Goal: Task Accomplishment & Management: Complete application form

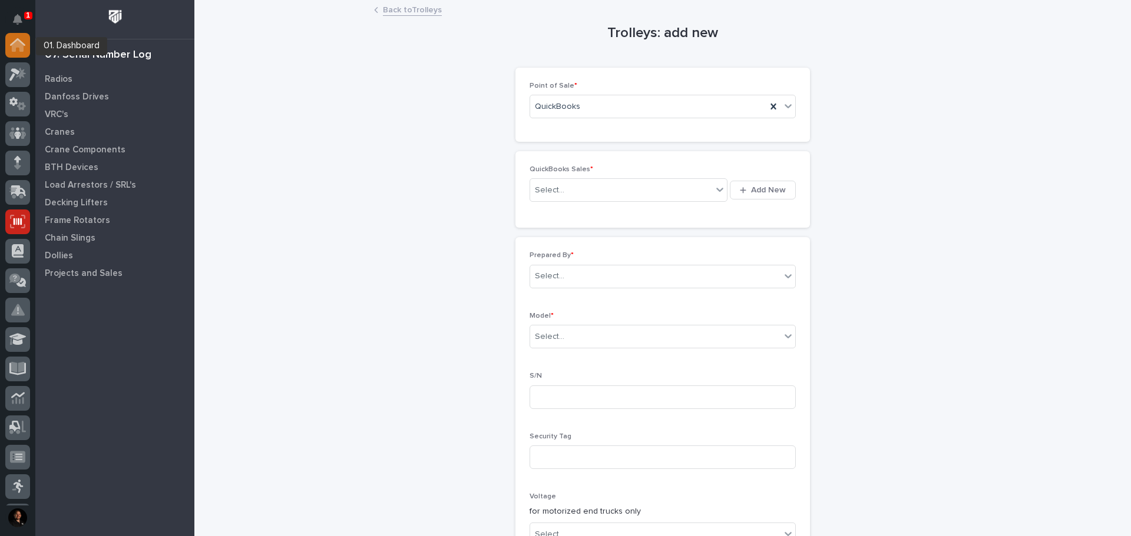
click at [12, 40] on icon at bounding box center [17, 45] width 15 height 14
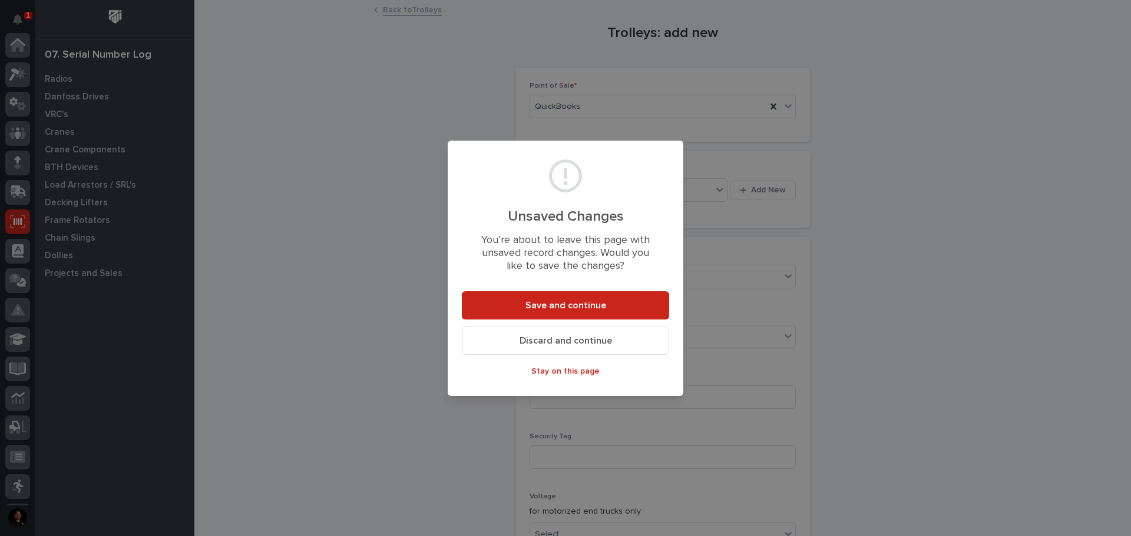
click at [551, 337] on span "Discard and continue" at bounding box center [565, 341] width 92 height 12
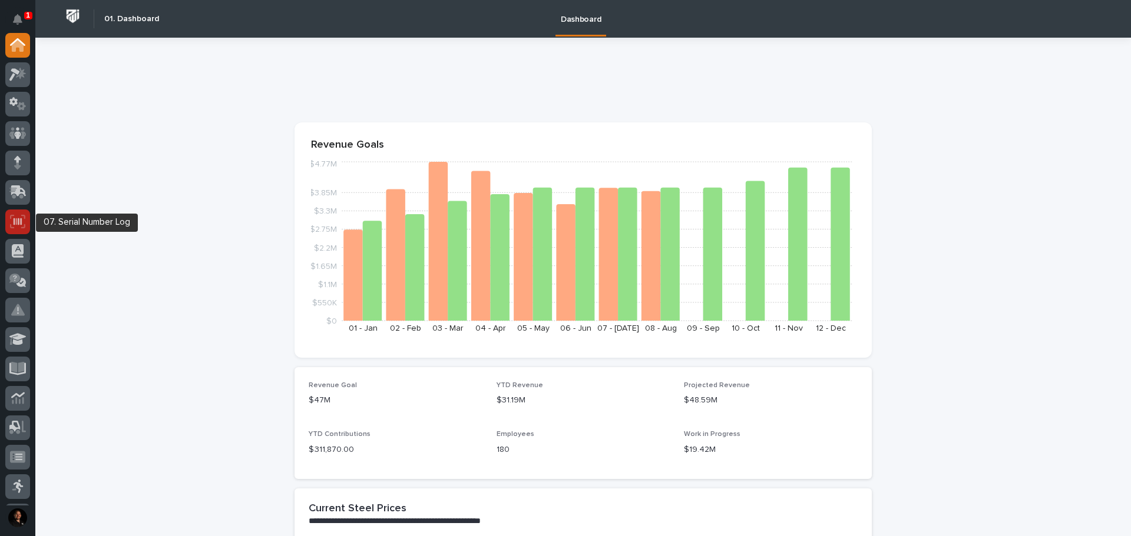
click at [20, 227] on icon at bounding box center [17, 222] width 15 height 14
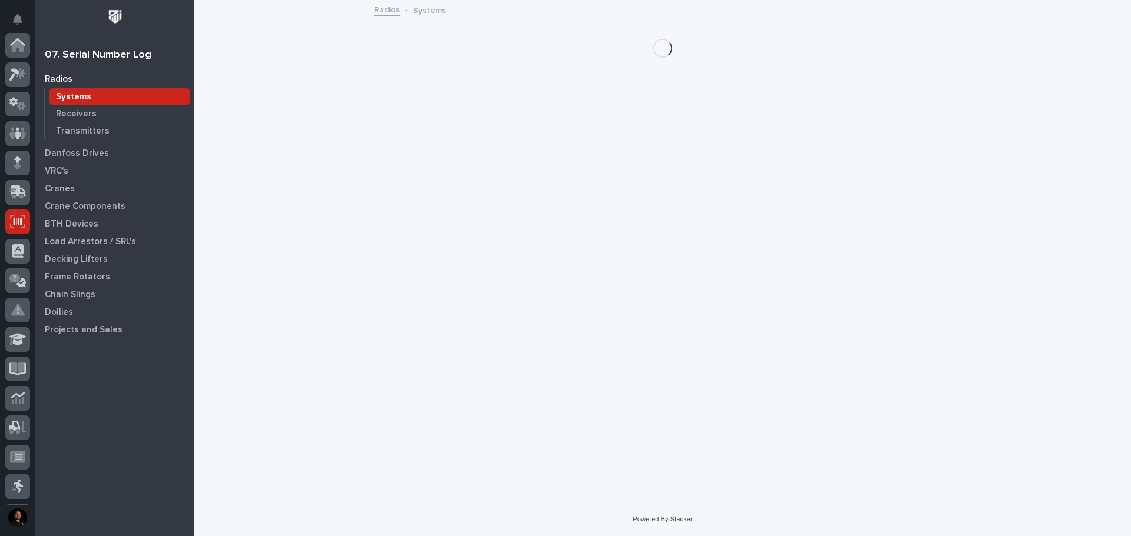
scroll to position [175, 0]
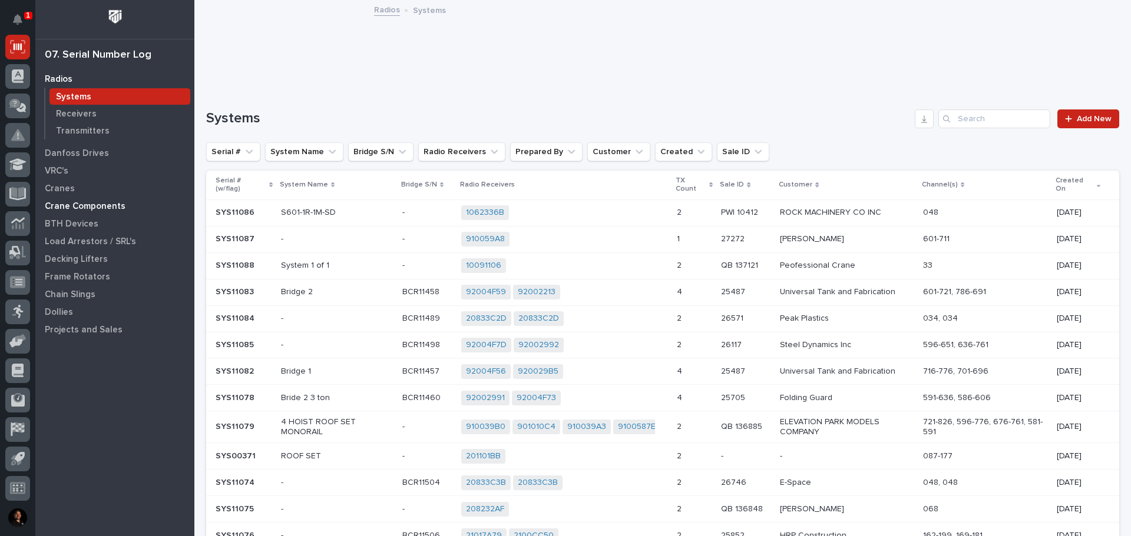
click at [105, 201] on p "Crane Components" at bounding box center [85, 206] width 81 height 11
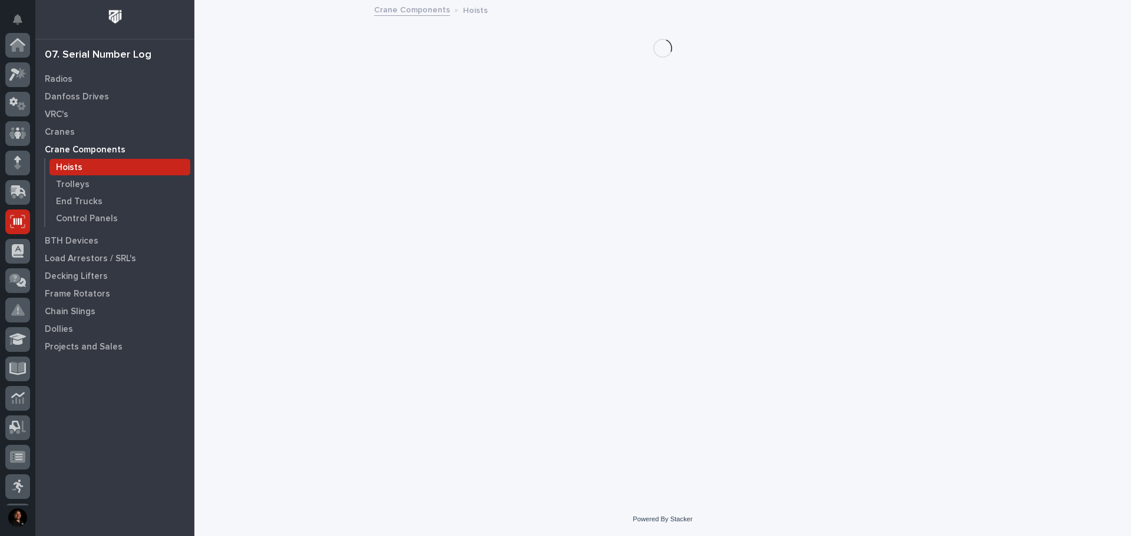
scroll to position [175, 0]
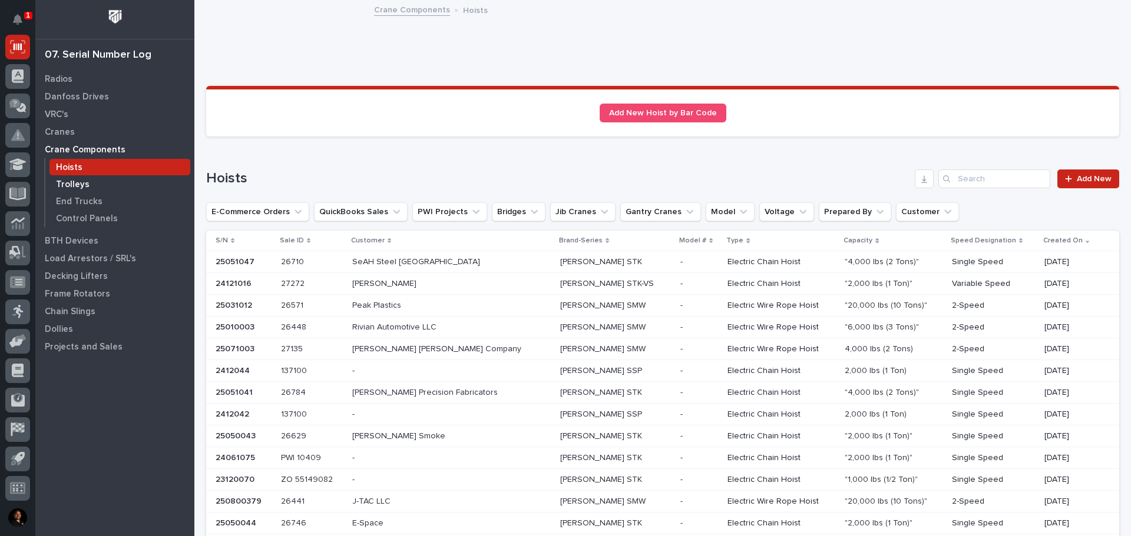
click at [74, 188] on p "Trolleys" at bounding box center [73, 185] width 34 height 11
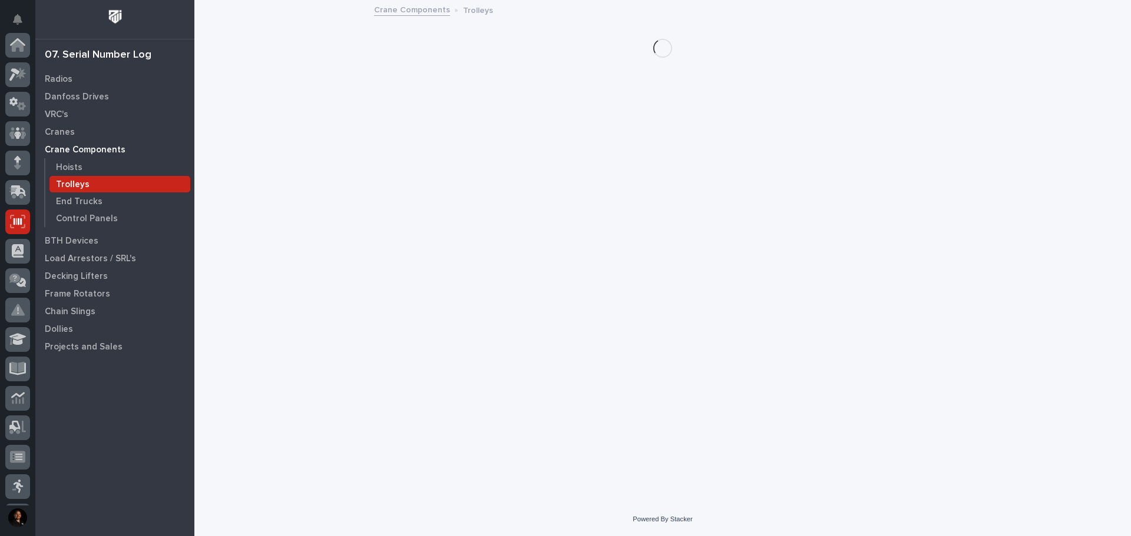
scroll to position [175, 0]
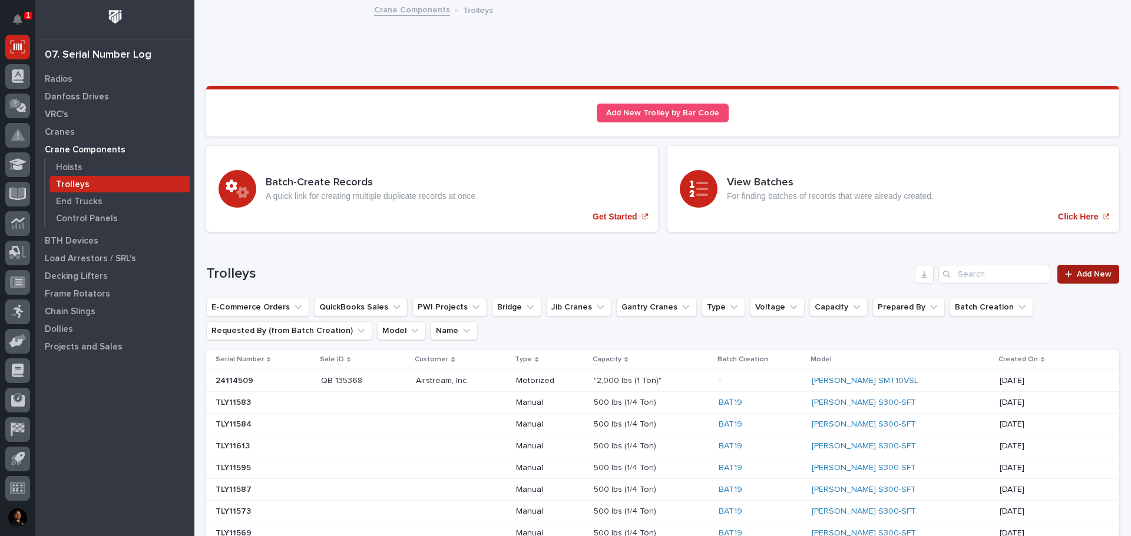
click at [1076, 276] on span "Add New" at bounding box center [1093, 274] width 35 height 8
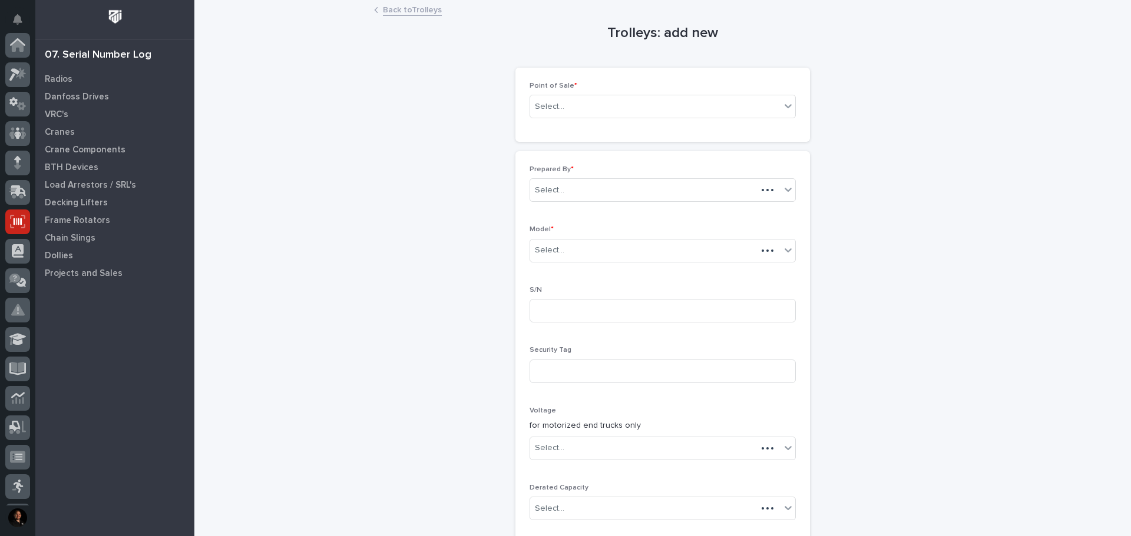
scroll to position [175, 0]
click at [616, 101] on div "Select..." at bounding box center [655, 106] width 250 height 19
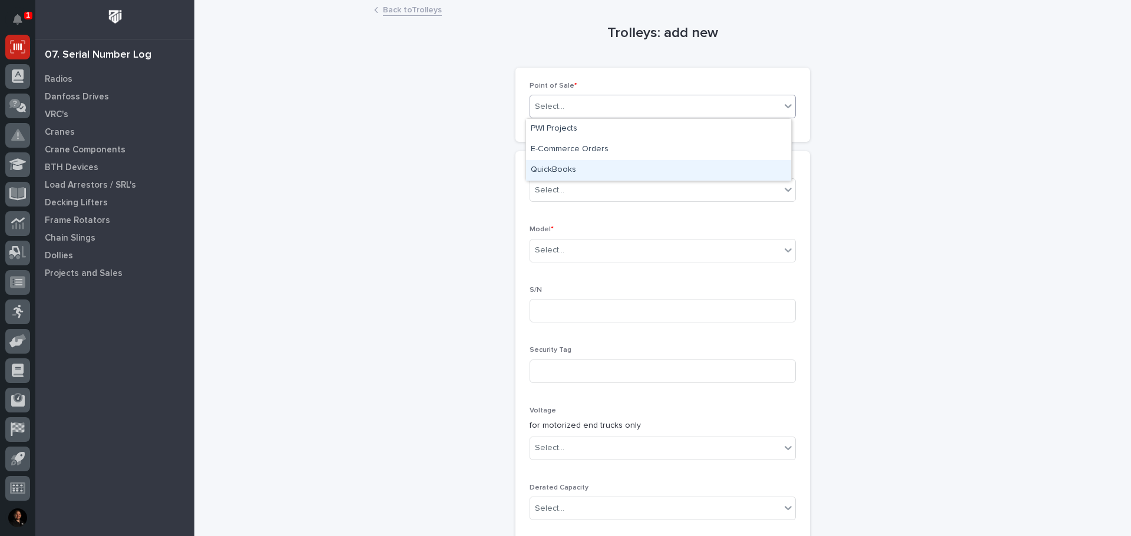
click at [569, 173] on div "QuickBooks" at bounding box center [658, 170] width 265 height 21
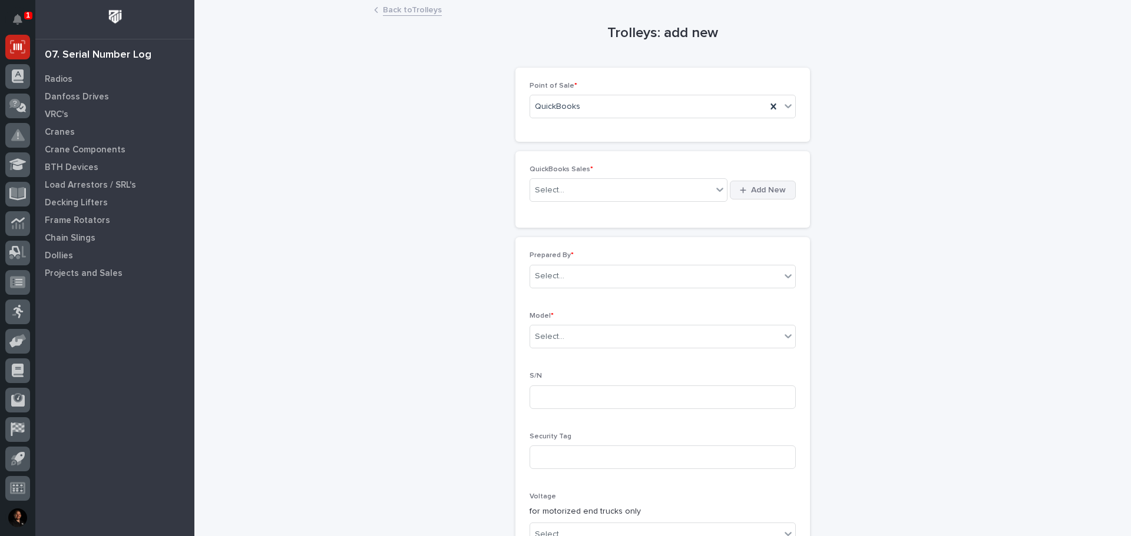
click at [753, 195] on span "Add New" at bounding box center [768, 190] width 35 height 11
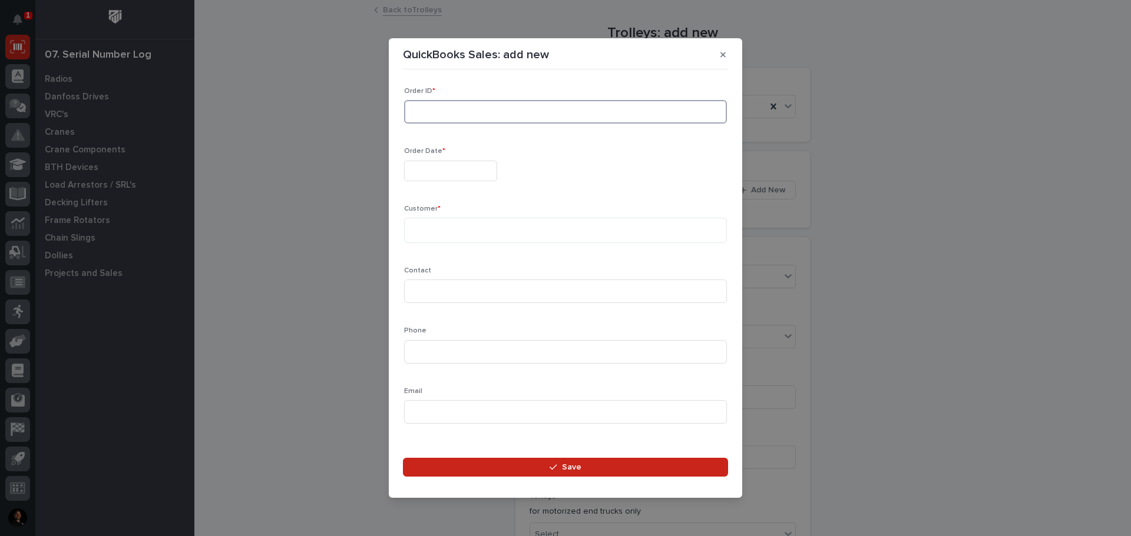
click at [453, 110] on input at bounding box center [565, 112] width 323 height 24
type input "137125"
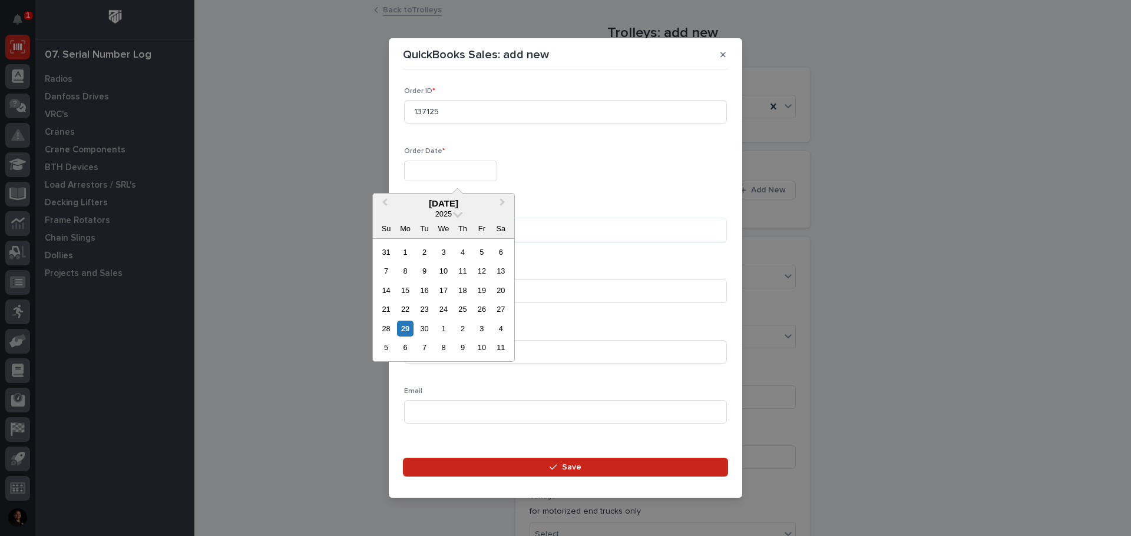
click at [442, 170] on input "text" at bounding box center [450, 171] width 93 height 21
click at [479, 309] on div "26" at bounding box center [481, 309] width 16 height 16
type input "**********"
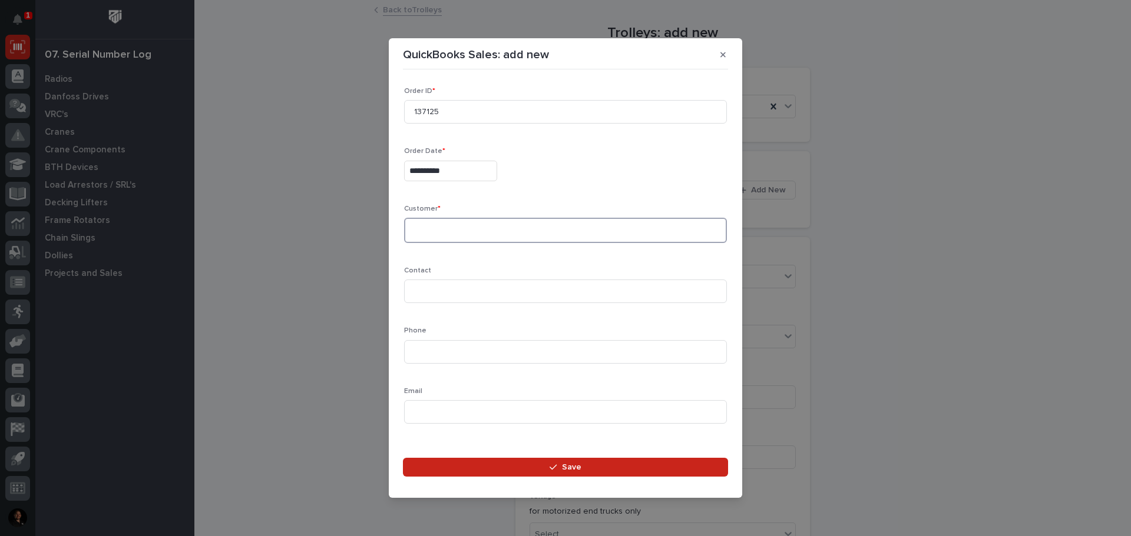
click at [453, 237] on textarea at bounding box center [565, 230] width 323 height 25
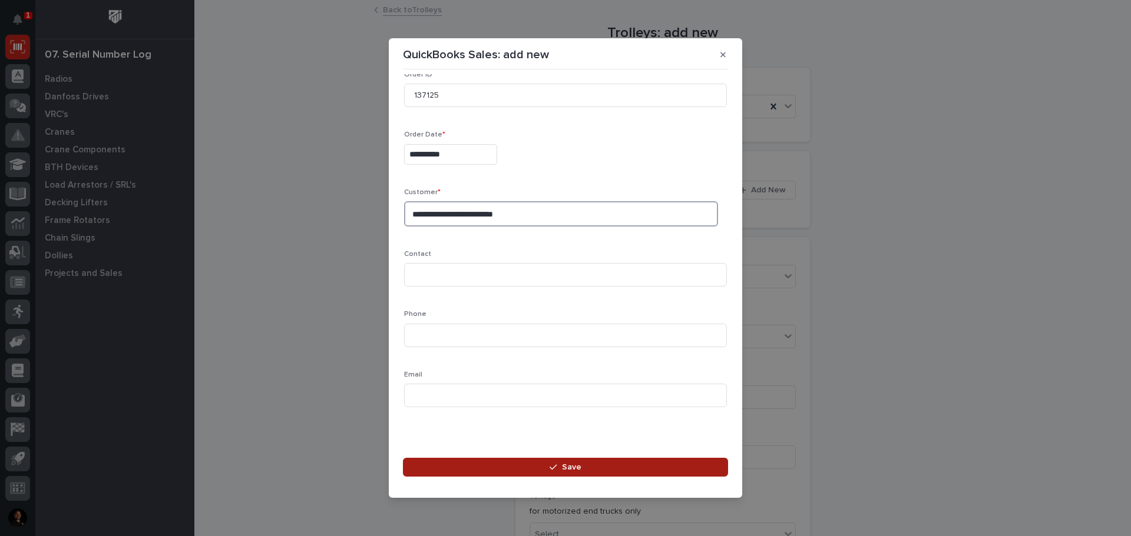
type textarea "**********"
click at [475, 462] on button "Save" at bounding box center [565, 467] width 325 height 19
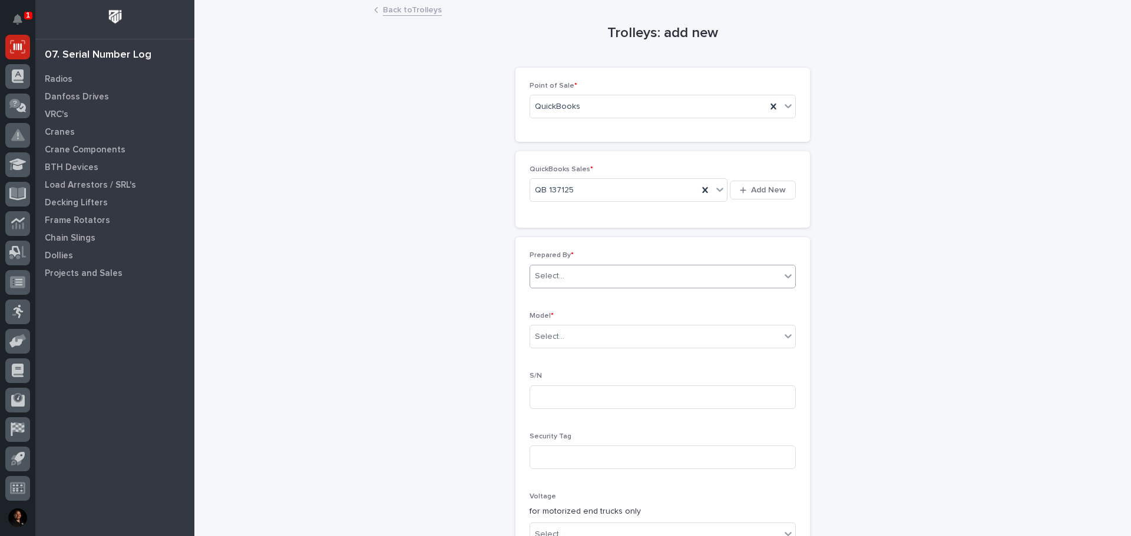
click at [584, 281] on div "Select..." at bounding box center [655, 276] width 250 height 19
type input "*****"
type input "******"
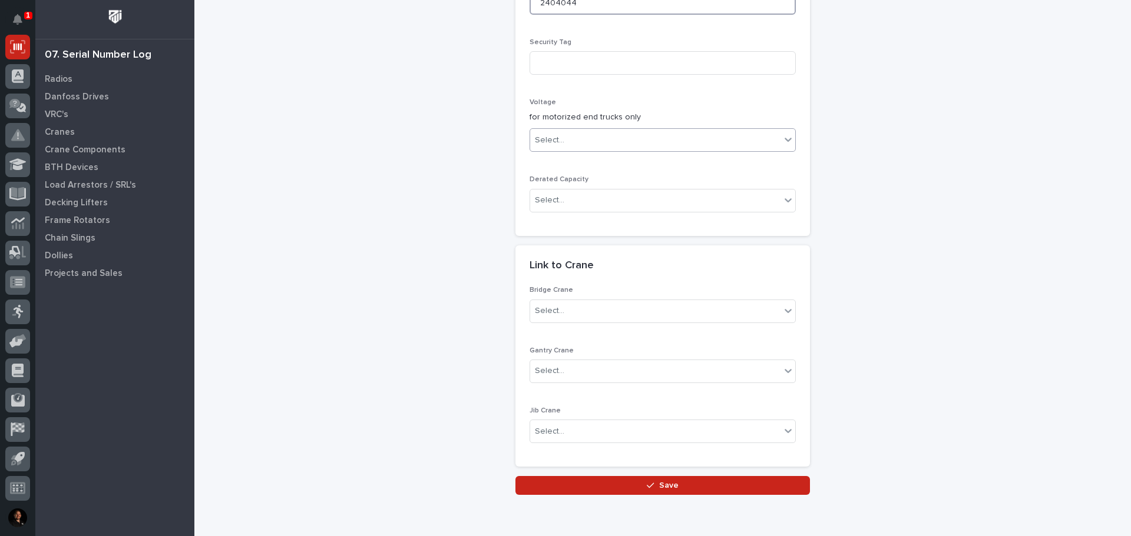
scroll to position [446, 0]
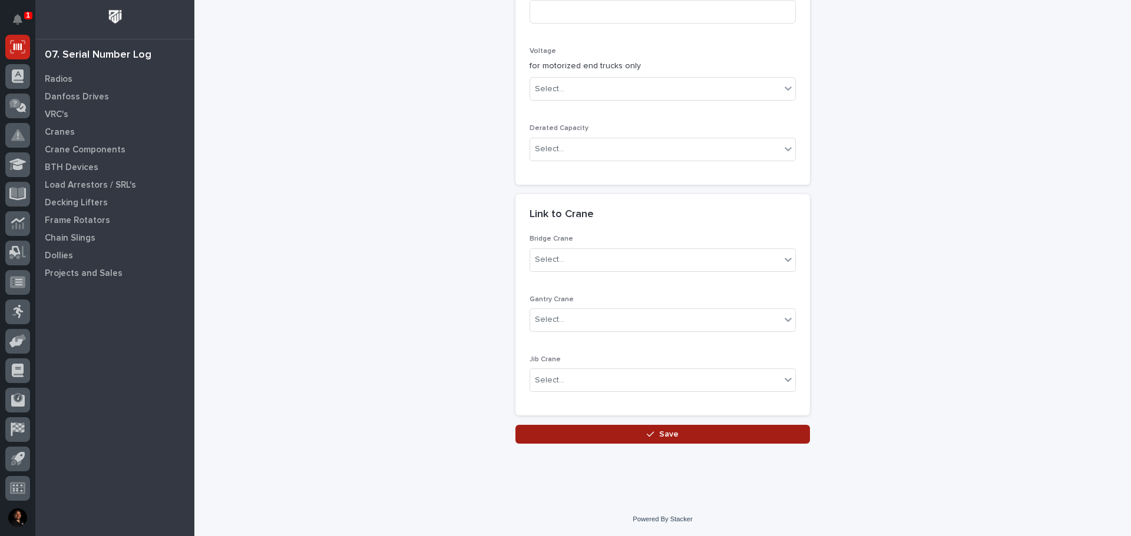
type input "2404044"
click at [593, 430] on button "Save" at bounding box center [662, 434] width 294 height 19
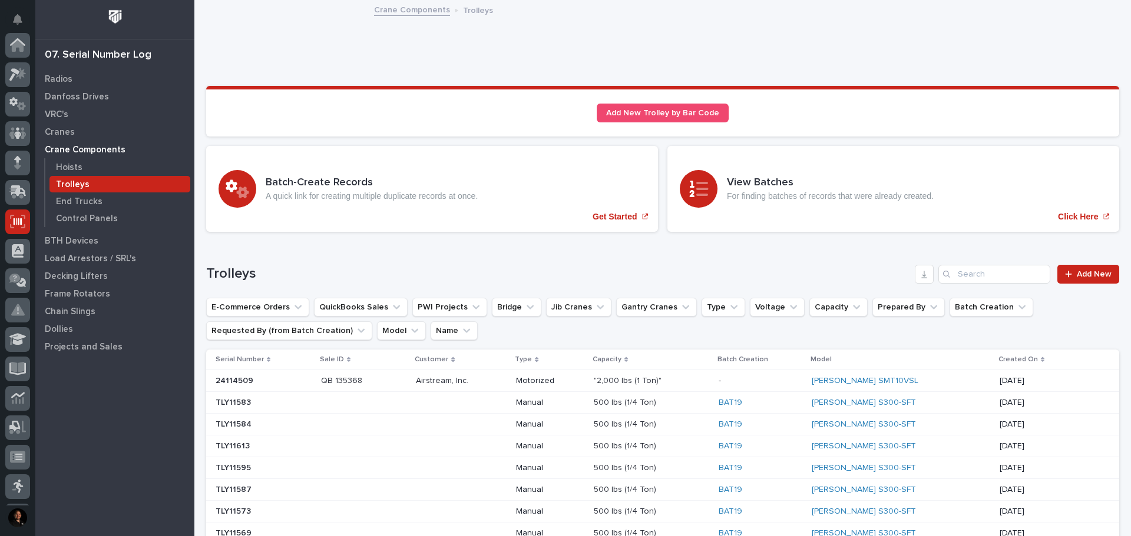
scroll to position [175, 0]
click at [1093, 275] on span "Add New" at bounding box center [1093, 274] width 35 height 8
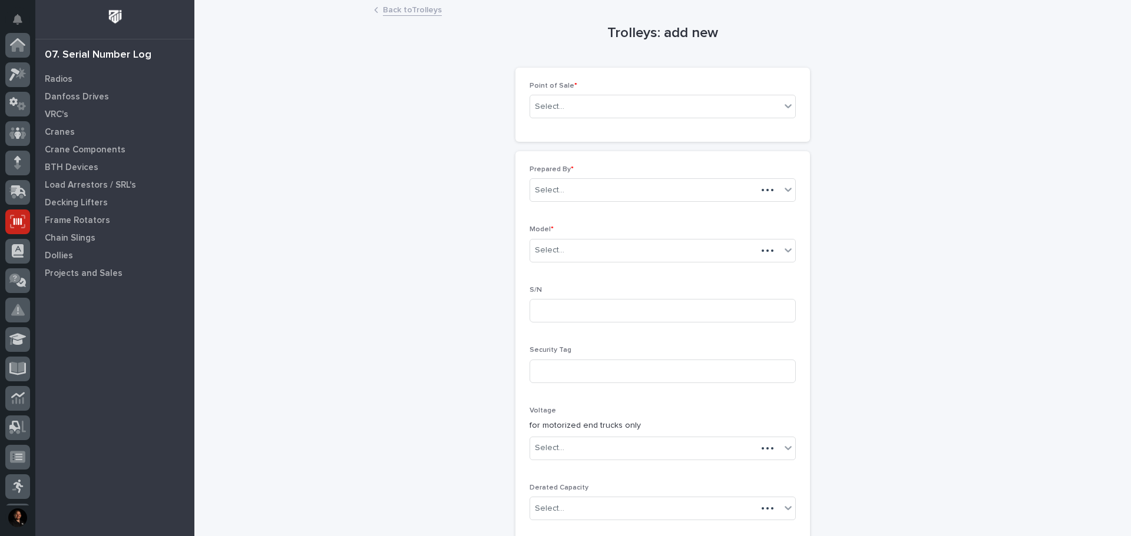
scroll to position [175, 0]
click at [553, 108] on div "Select..." at bounding box center [549, 107] width 29 height 12
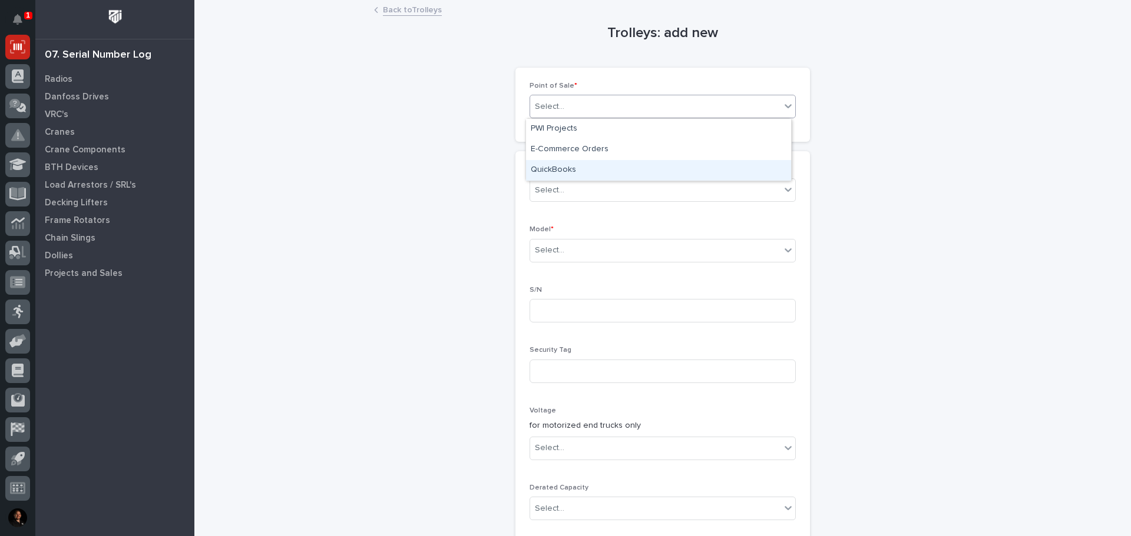
click at [552, 171] on div "QuickBooks" at bounding box center [658, 170] width 265 height 21
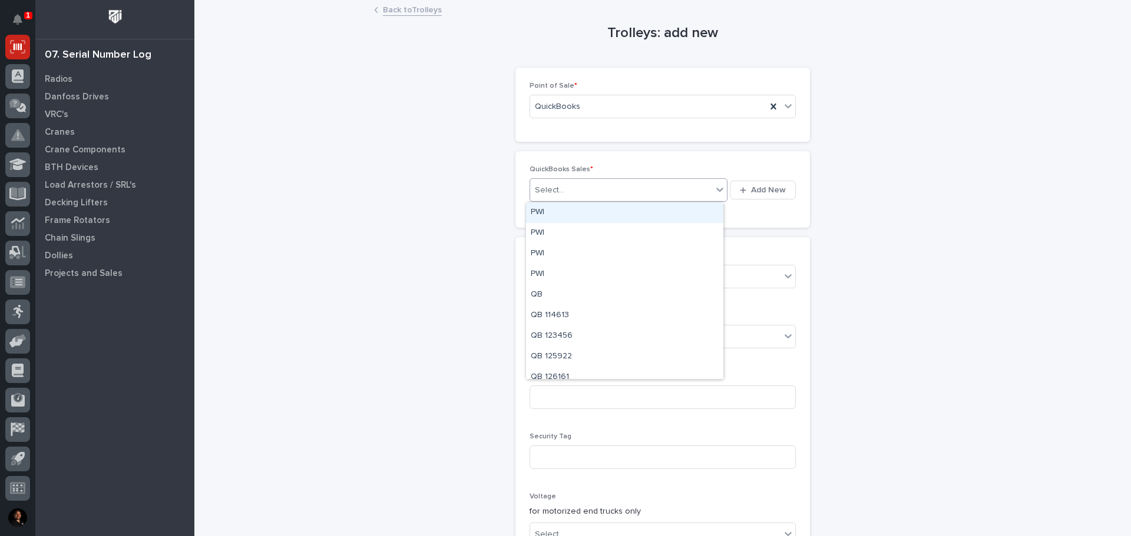
click at [553, 190] on div "Select..." at bounding box center [549, 190] width 29 height 12
type input "**"
click at [553, 190] on span "QB 114613" at bounding box center [554, 190] width 38 height 12
type input "******"
click at [564, 210] on div "QB 137125" at bounding box center [624, 213] width 197 height 21
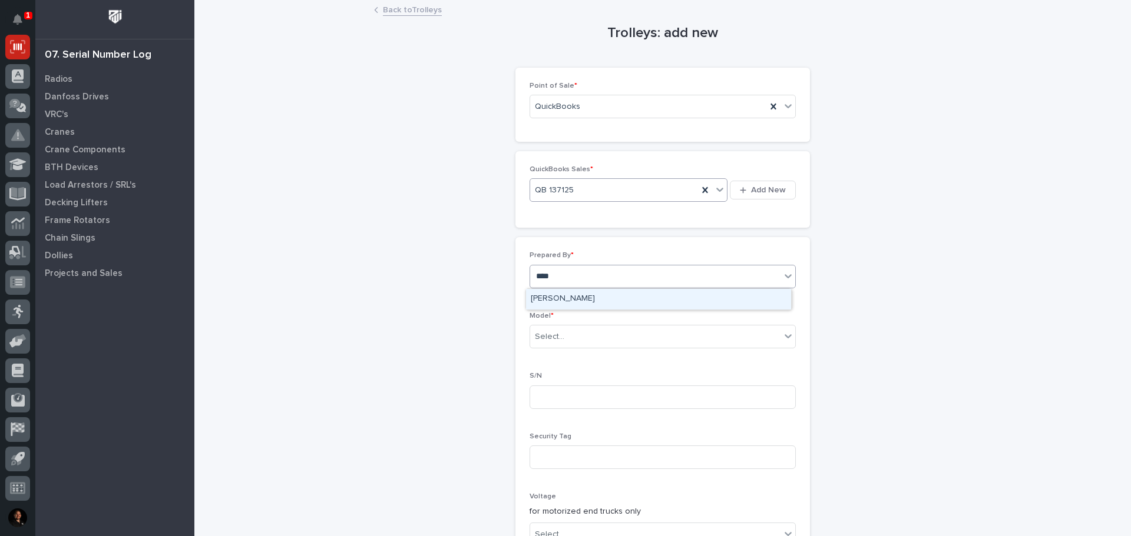
type input "*****"
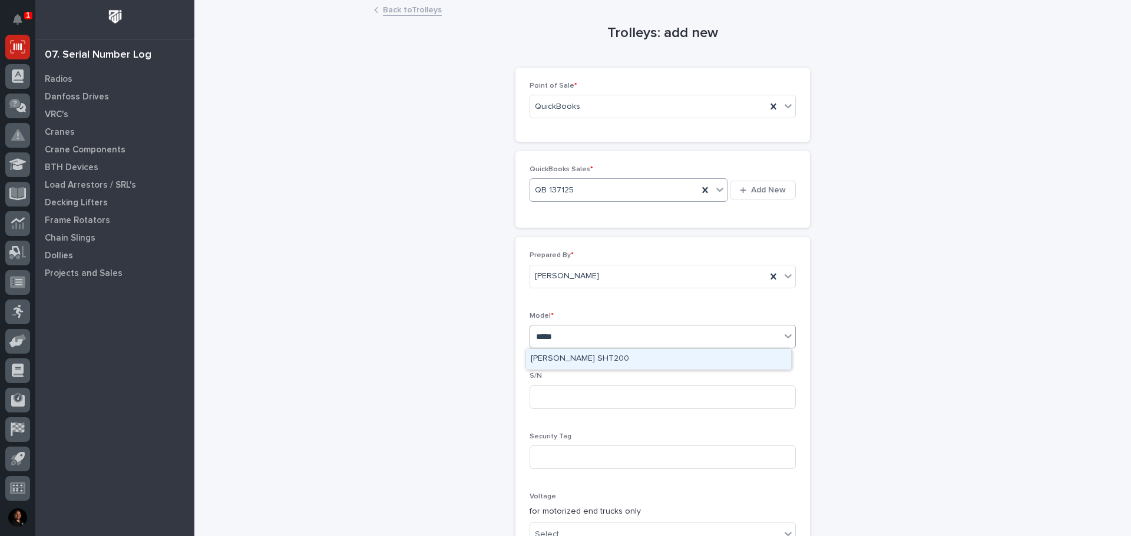
type input "******"
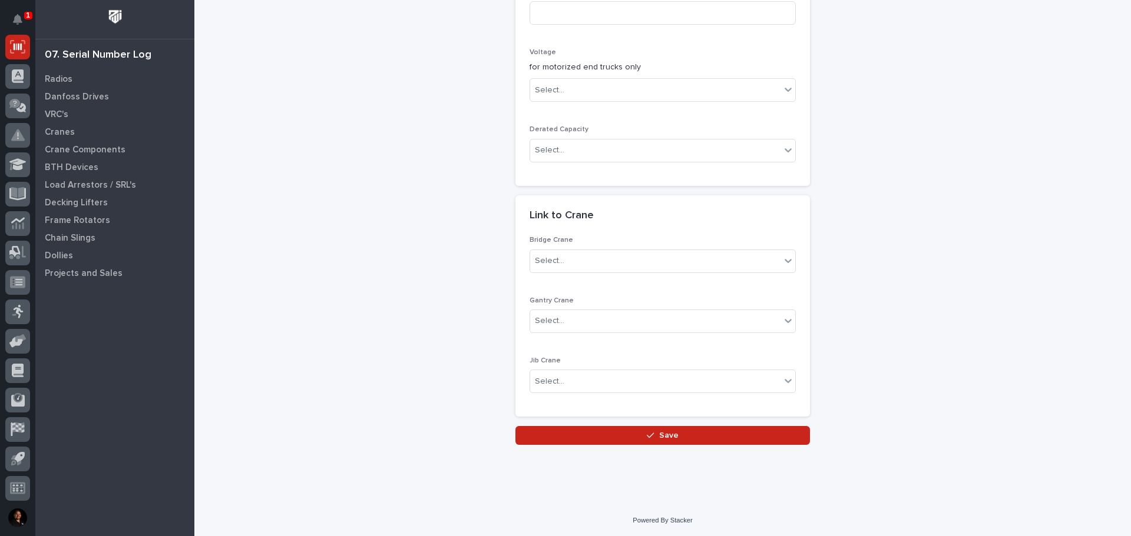
scroll to position [446, 0]
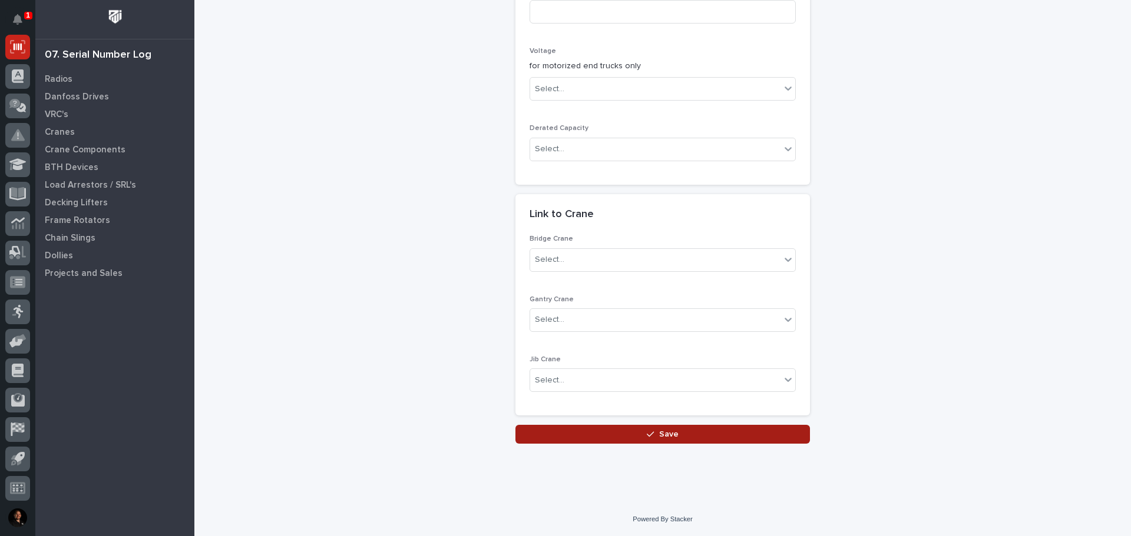
type input "2404010"
click at [628, 427] on button "Save" at bounding box center [662, 434] width 294 height 19
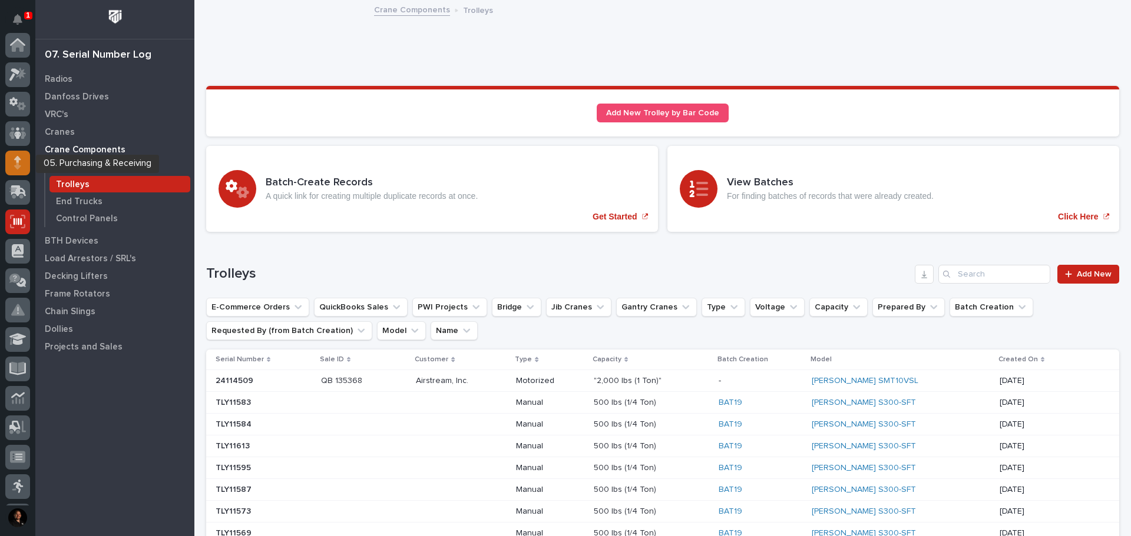
click at [17, 168] on icon at bounding box center [17, 166] width 6 height 6
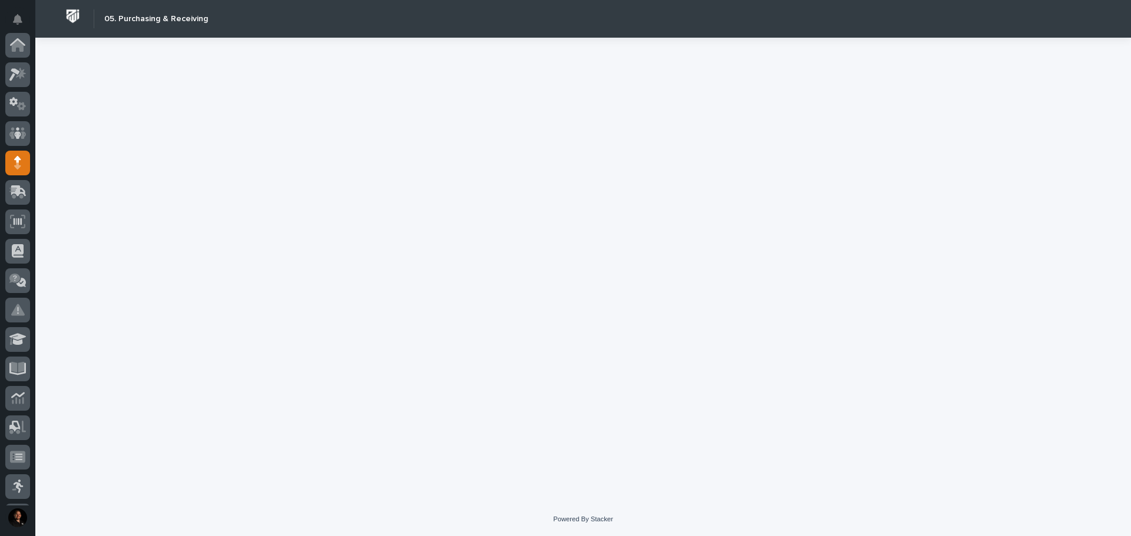
scroll to position [118, 0]
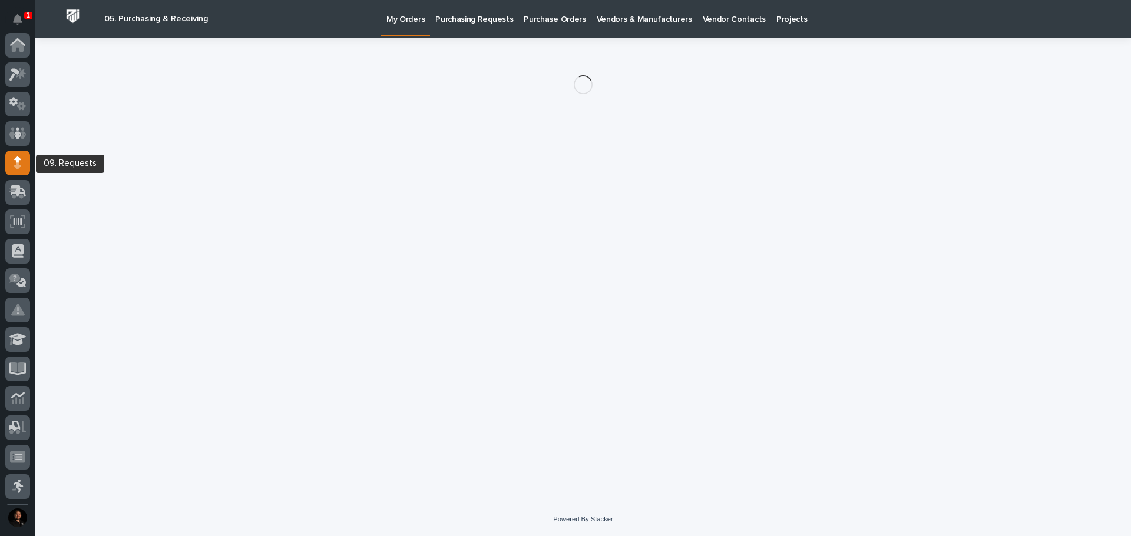
scroll to position [118, 0]
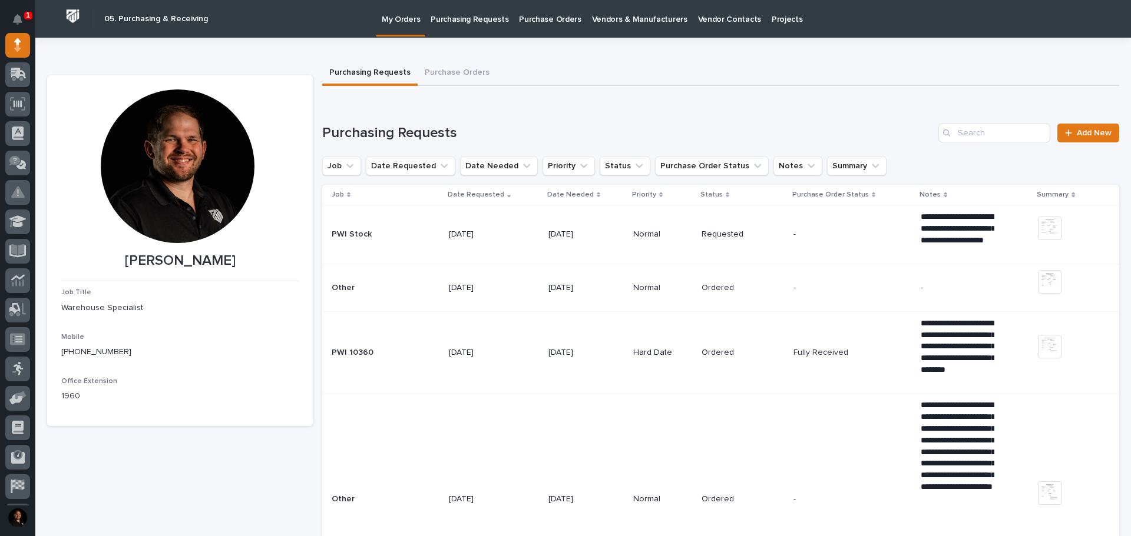
click at [482, 20] on p "Purchasing Requests" at bounding box center [469, 12] width 78 height 25
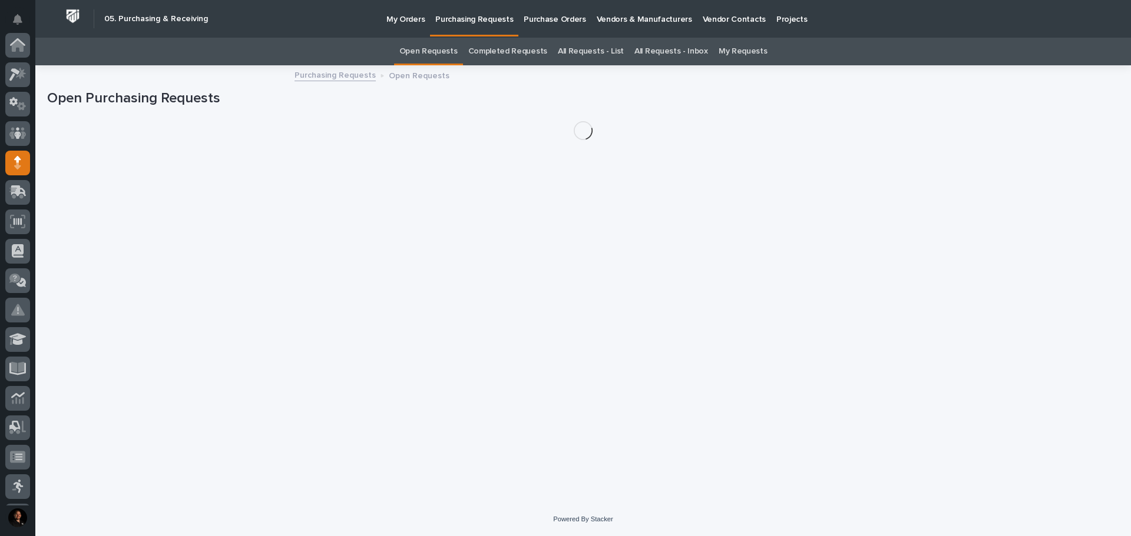
scroll to position [118, 0]
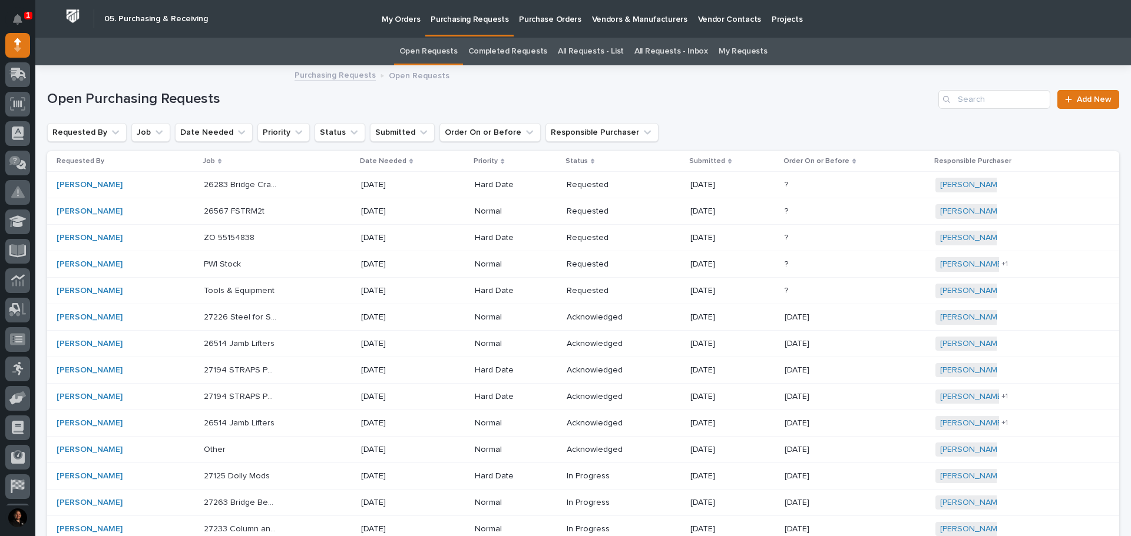
click at [548, 18] on p "Purchase Orders" at bounding box center [550, 12] width 62 height 25
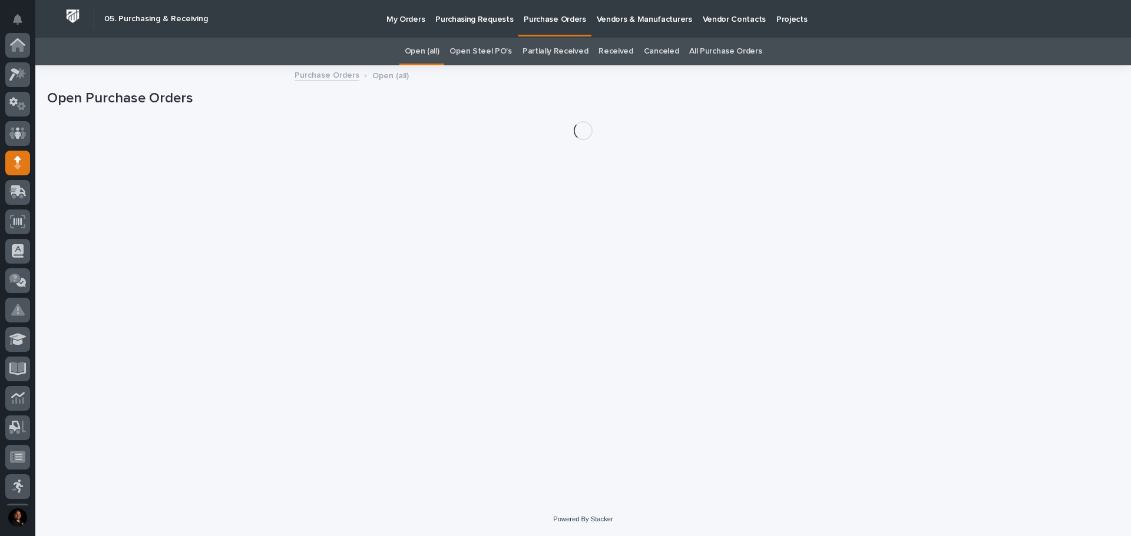
scroll to position [118, 0]
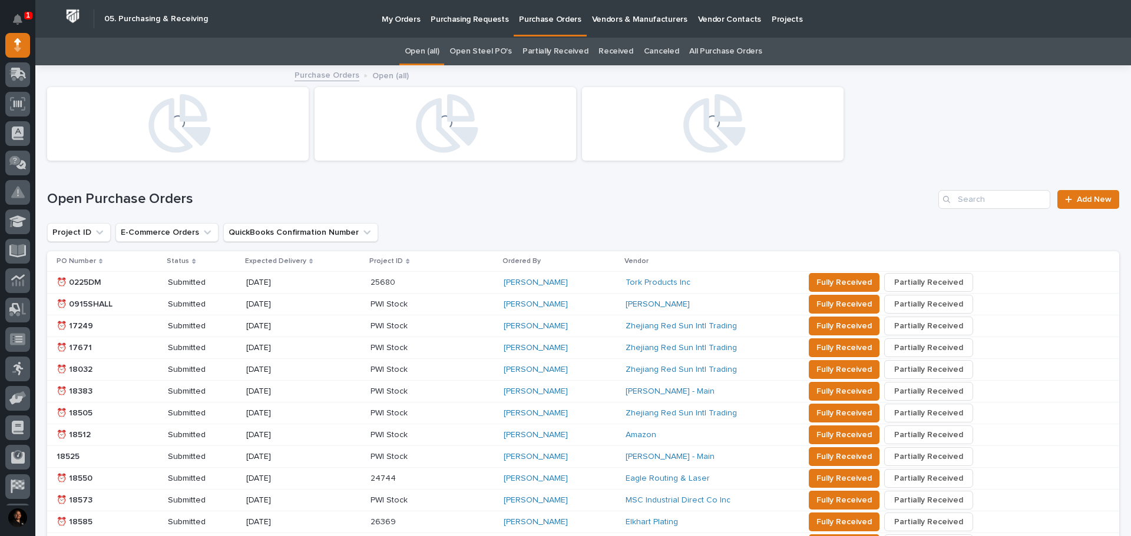
click at [730, 42] on link "All Purchase Orders" at bounding box center [725, 52] width 72 height 28
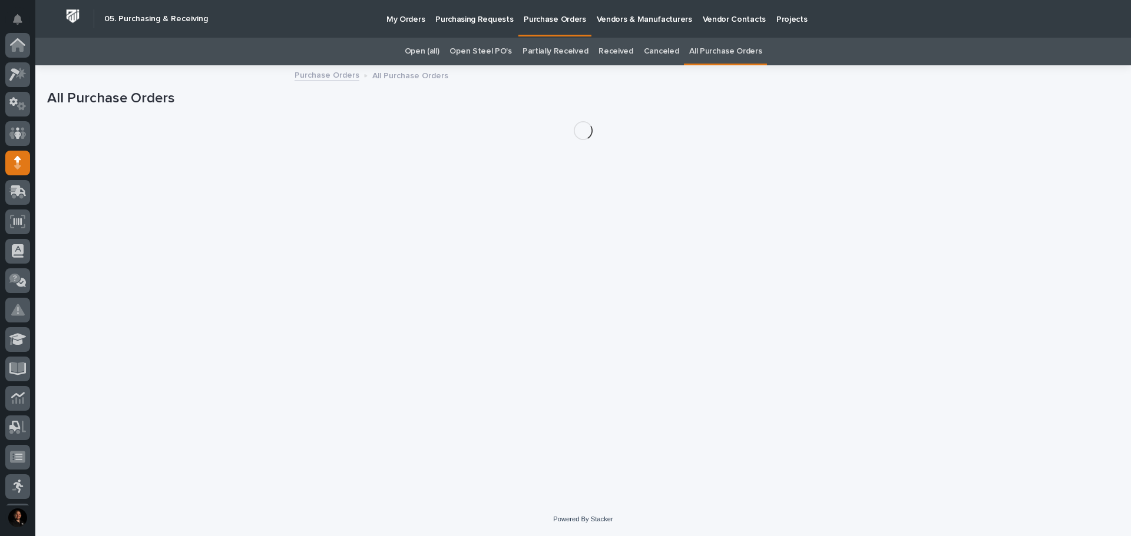
scroll to position [118, 0]
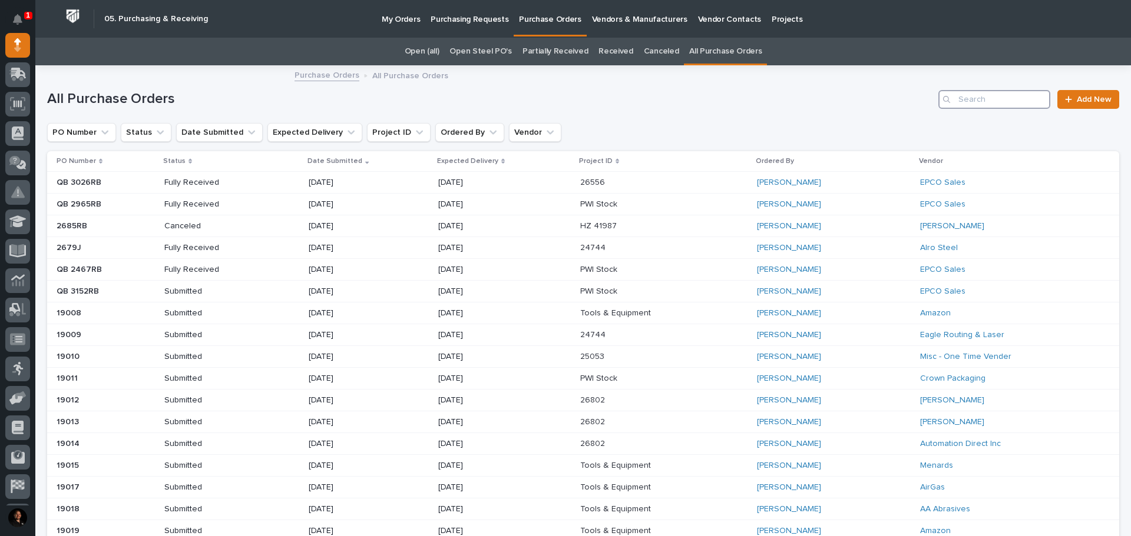
click at [965, 101] on input "Search" at bounding box center [994, 99] width 112 height 19
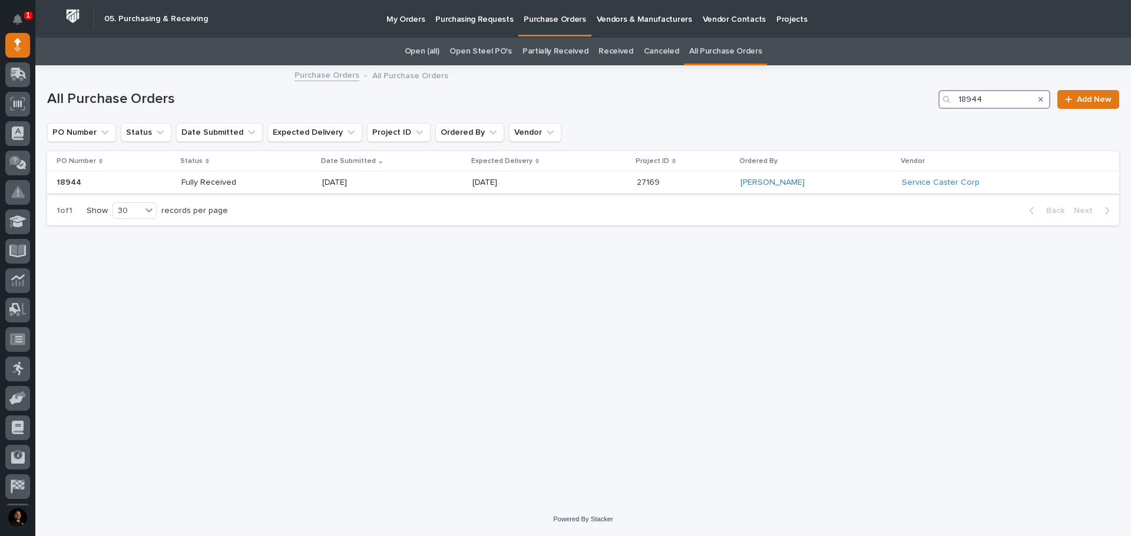
type input "18944"
click at [263, 185] on p "Fully Received" at bounding box center [223, 183] width 84 height 10
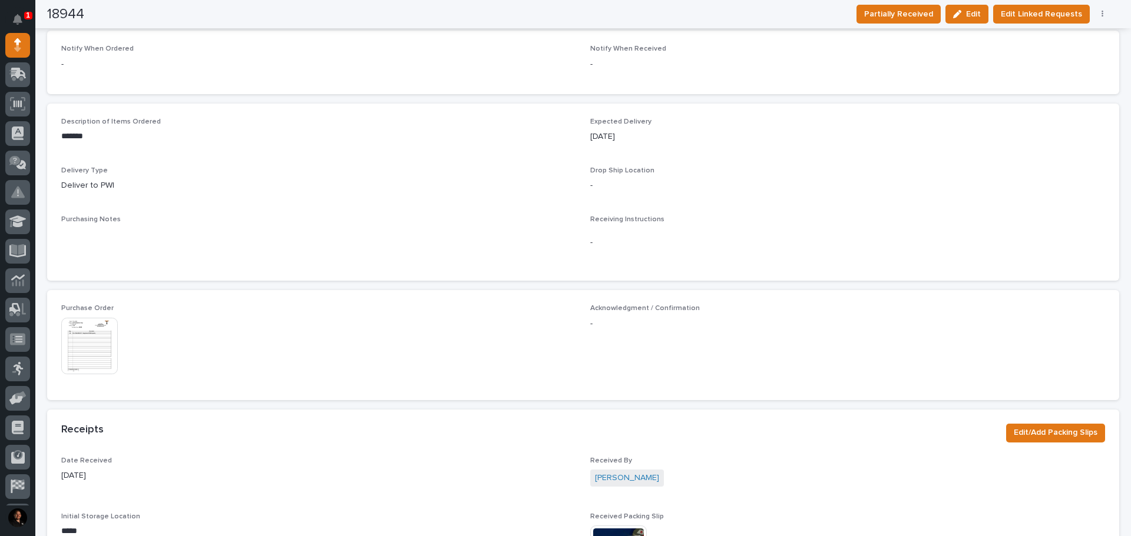
scroll to position [353, 0]
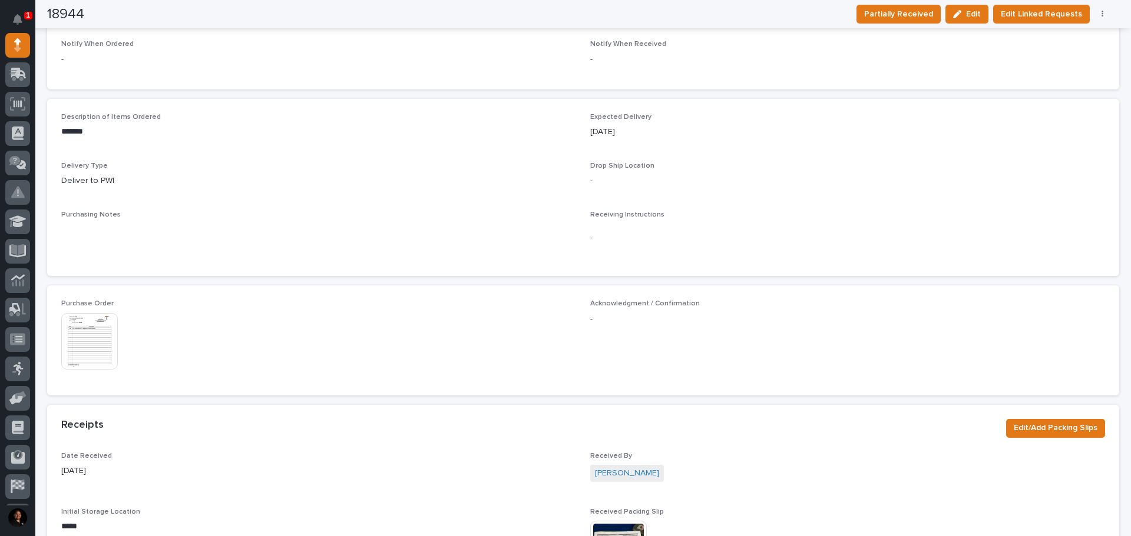
click at [68, 352] on img at bounding box center [89, 341] width 57 height 57
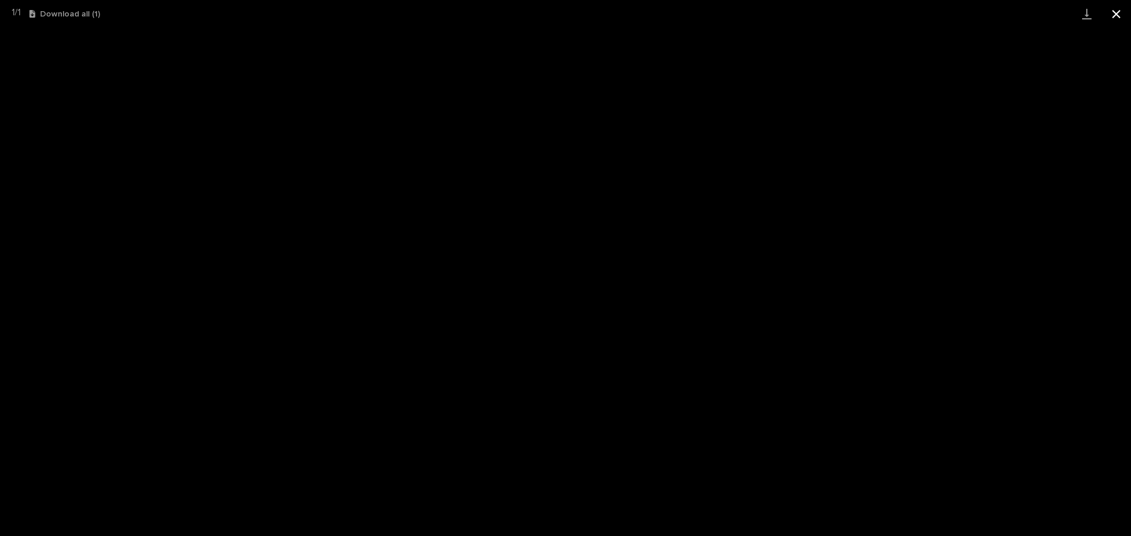
click at [1114, 8] on button "Close gallery" at bounding box center [1115, 14] width 29 height 28
